Goal: Entertainment & Leisure: Consume media (video, audio)

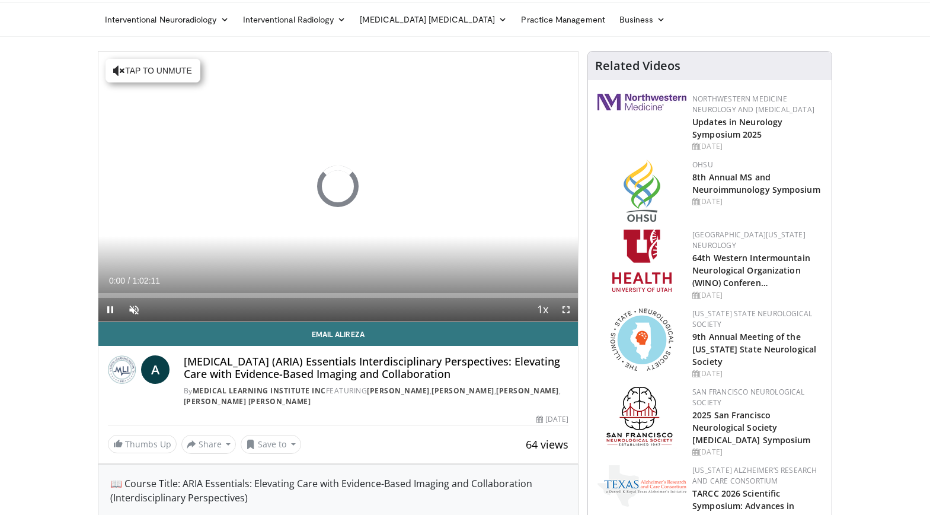
scroll to position [42, 0]
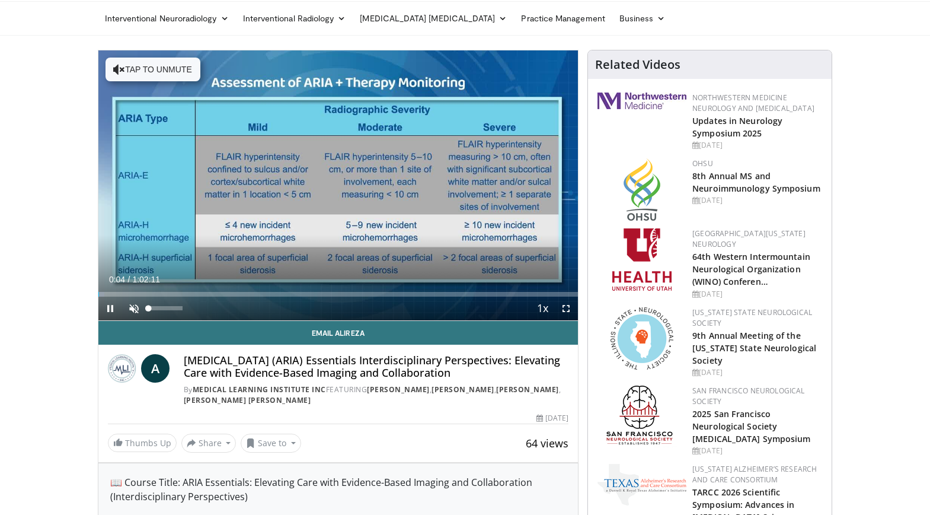
click at [134, 305] on span "Video Player" at bounding box center [134, 309] width 24 height 24
click at [568, 307] on span "Video Player" at bounding box center [566, 309] width 24 height 24
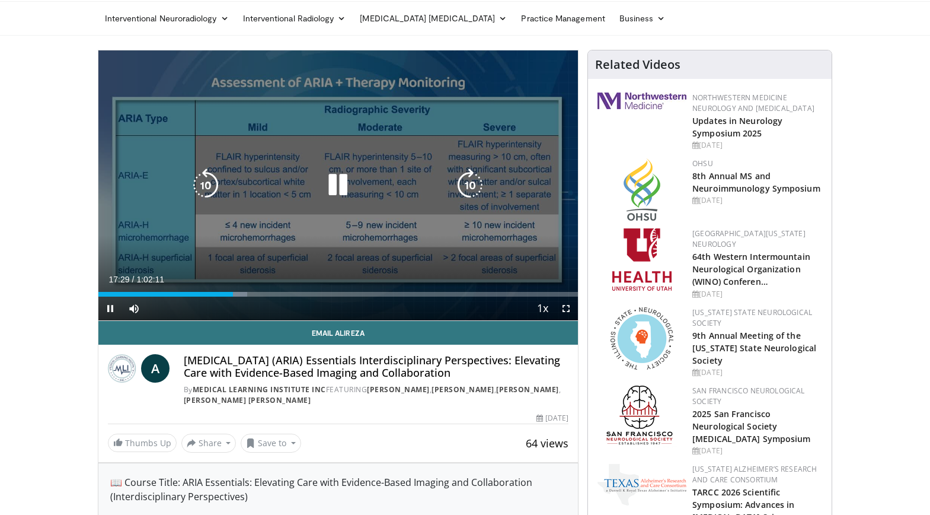
click at [463, 183] on icon "Video Player" at bounding box center [470, 184] width 33 height 33
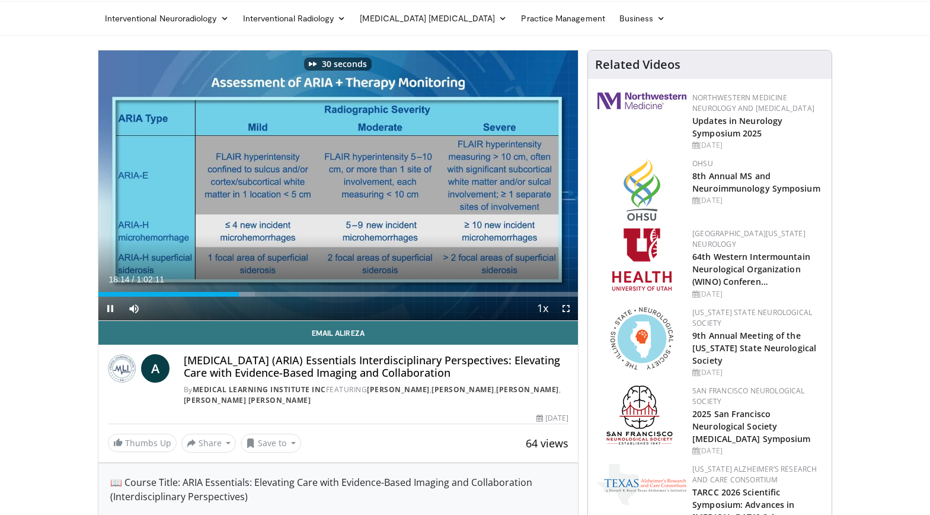
click at [567, 311] on span "Video Player" at bounding box center [566, 309] width 24 height 24
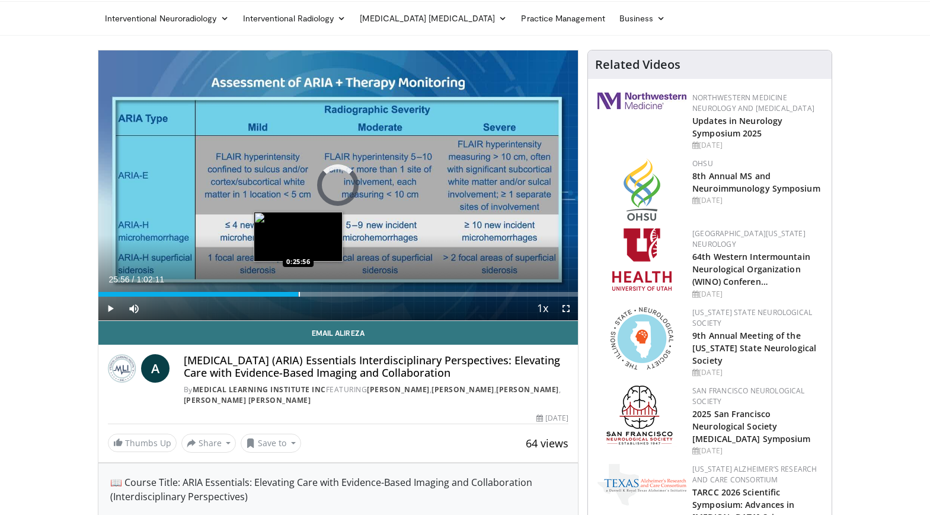
click at [299, 295] on div "Progress Bar" at bounding box center [299, 294] width 1 height 5
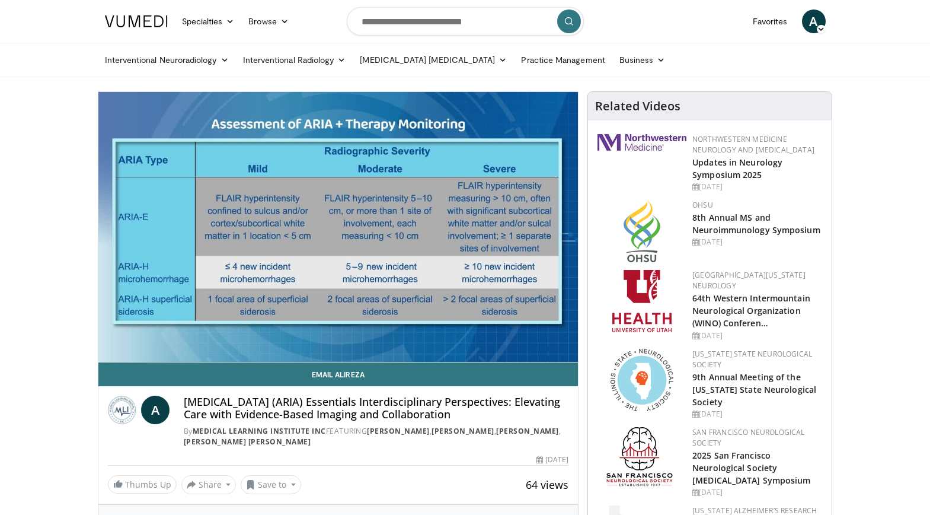
scroll to position [0, 0]
